Goal: Check status: Check status

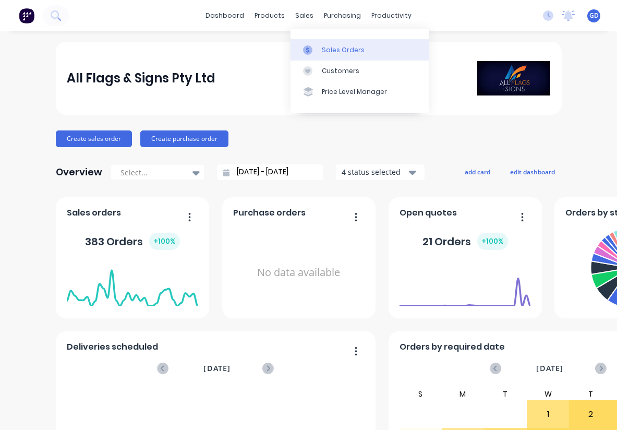
click at [330, 46] on div "Sales Orders" at bounding box center [343, 49] width 43 height 9
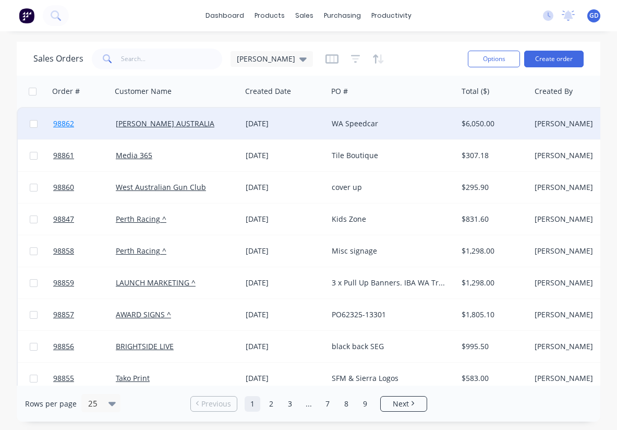
click at [66, 124] on span "98862" at bounding box center [63, 123] width 21 height 10
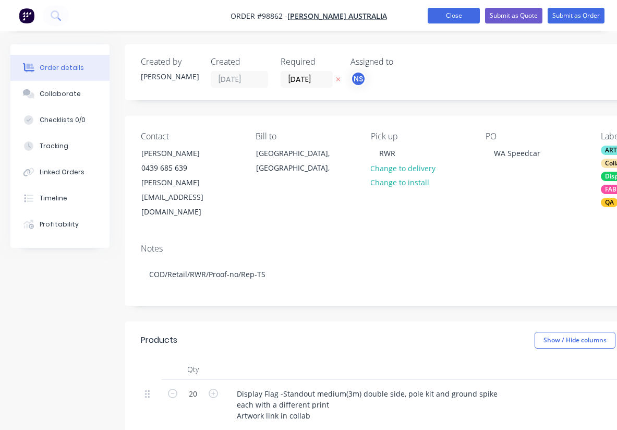
click at [445, 17] on button "Close" at bounding box center [454, 16] width 52 height 16
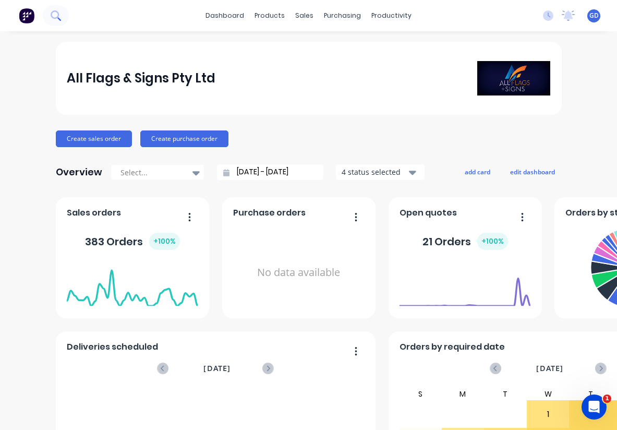
click at [56, 16] on icon at bounding box center [56, 15] width 10 height 10
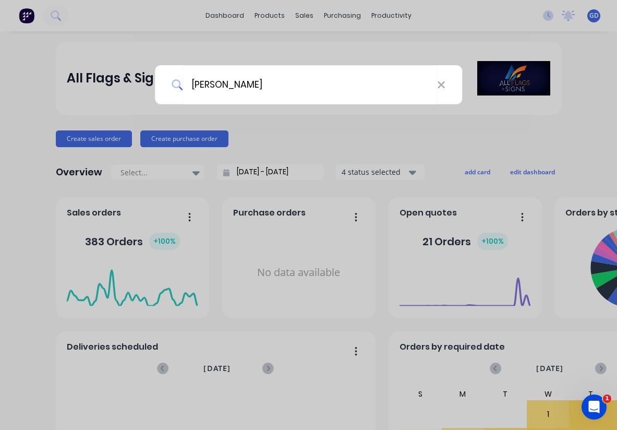
type input "[PERSON_NAME]"
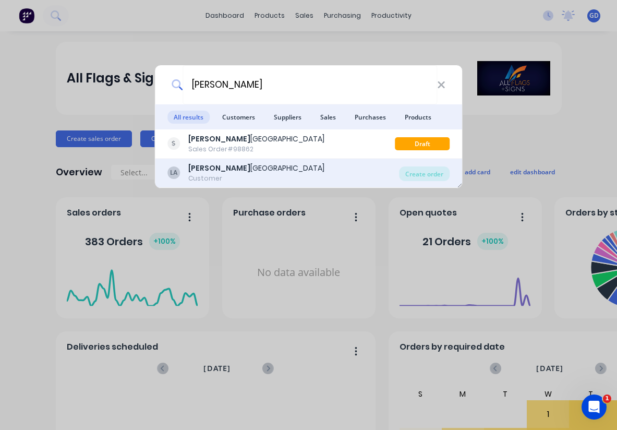
click at [215, 171] on div "[PERSON_NAME] AUSTRALIA" at bounding box center [256, 168] width 136 height 11
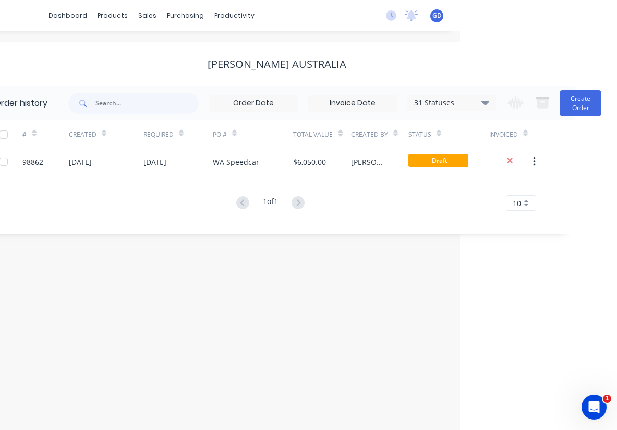
scroll to position [0, 157]
click at [487, 106] on icon at bounding box center [485, 102] width 8 height 13
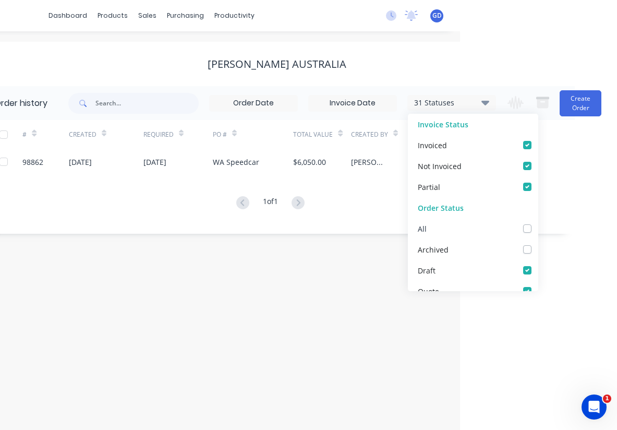
click at [538, 223] on label at bounding box center [538, 223] width 0 height 0
click at [538, 228] on input "checkbox" at bounding box center [542, 228] width 8 height 10
checkbox input "true"
click at [151, 223] on div "# Created Required PO # Total Value Created By Status Invoiced 98862 [DATE] [DA…" at bounding box center [271, 171] width 584 height 103
